Goal: Find specific page/section

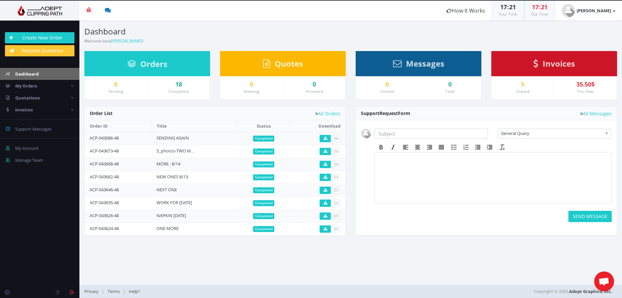
click at [474, 172] on body at bounding box center [493, 172] width 231 height 33
click at [541, 66] on link "Invoices" at bounding box center [555, 65] width 42 height 6
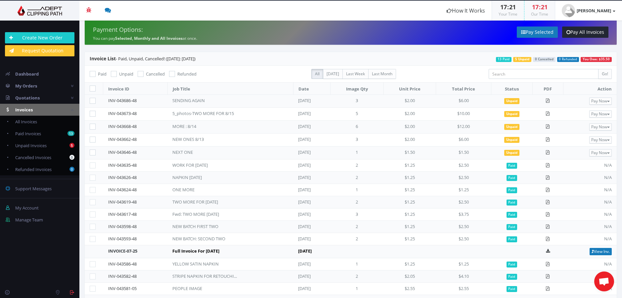
scroll to position [1, 0]
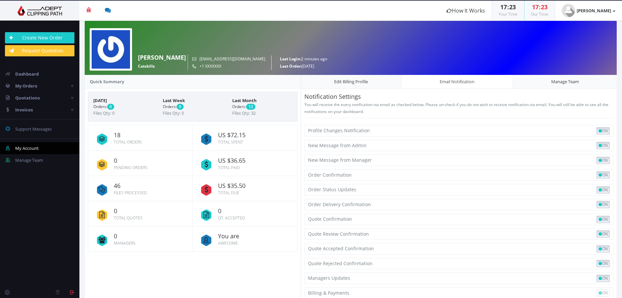
scroll to position [28, 0]
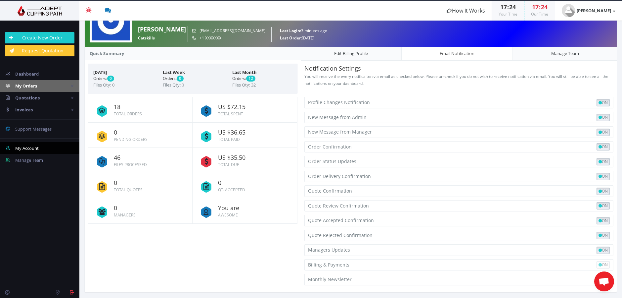
click at [34, 85] on span "My Orders" at bounding box center [26, 86] width 22 height 6
